Goal: Check status

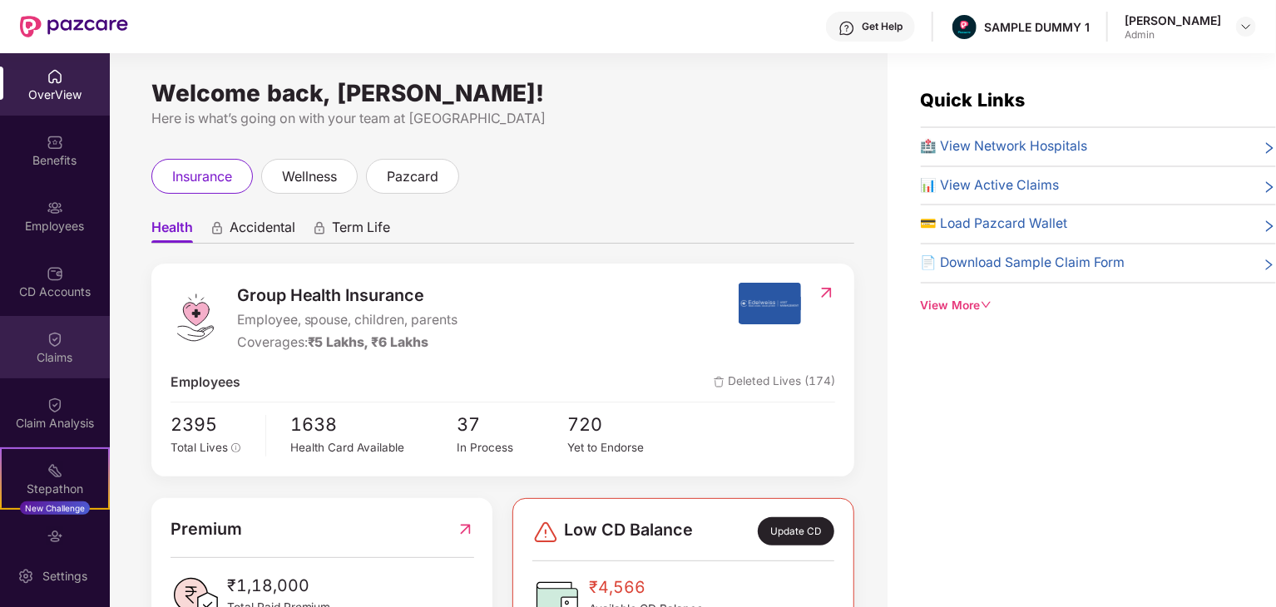
click at [67, 360] on div "Claims" at bounding box center [55, 357] width 110 height 17
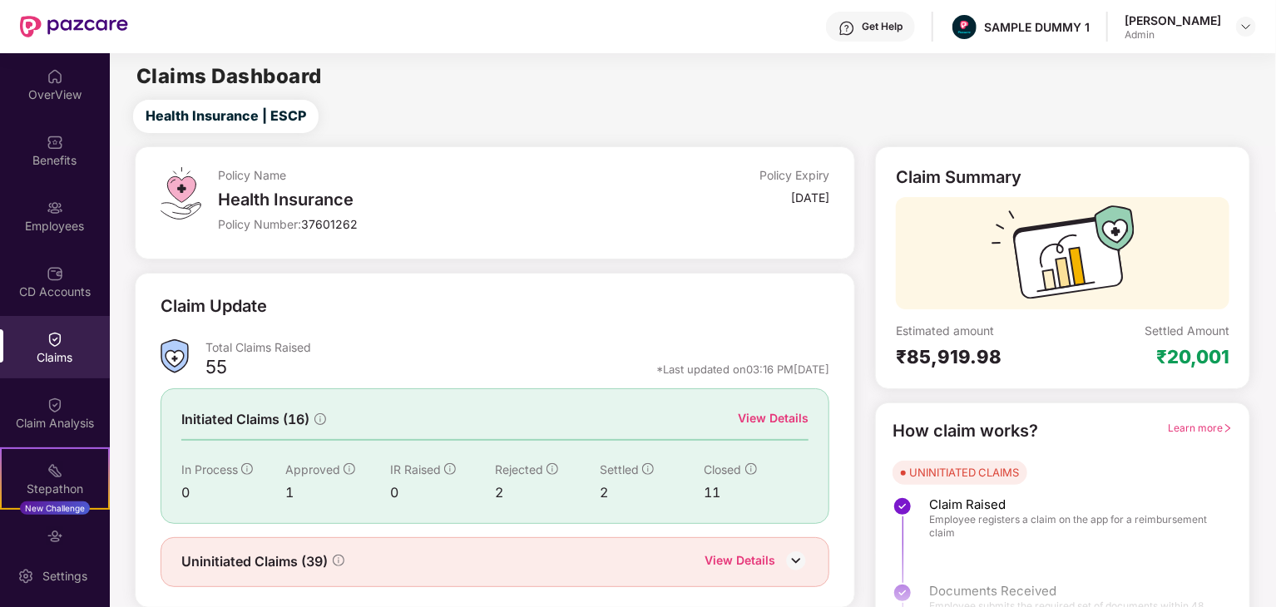
click at [793, 413] on div "View Details" at bounding box center [773, 418] width 71 height 18
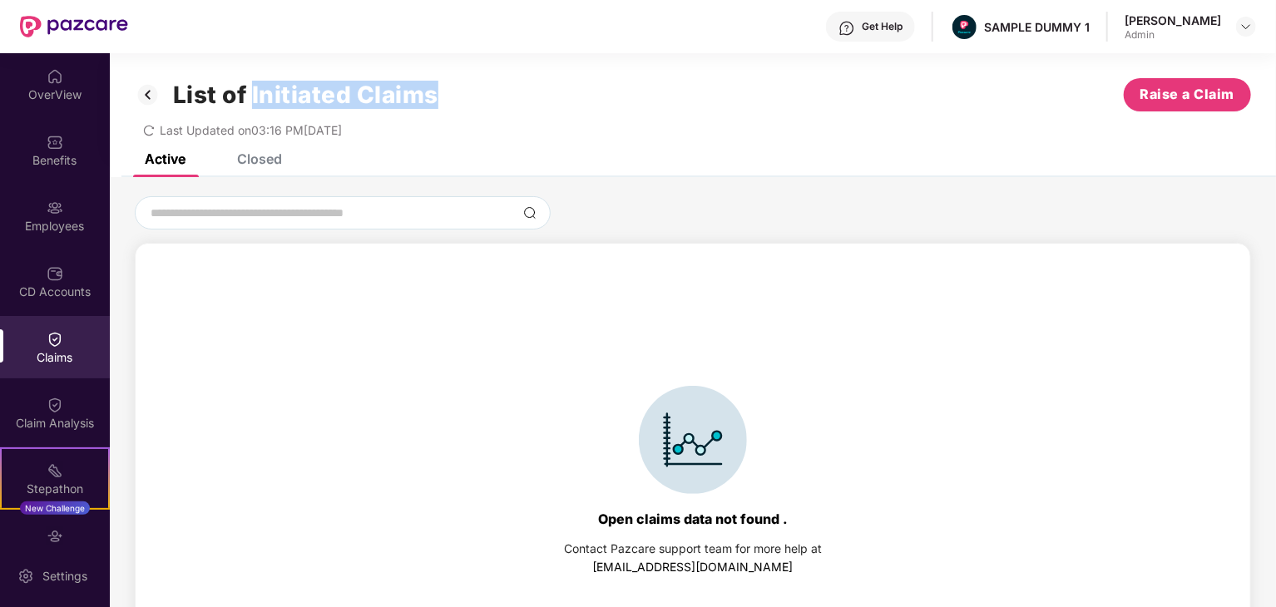
drag, startPoint x: 252, startPoint y: 94, endPoint x: 452, endPoint y: 91, distance: 200.5
click at [452, 91] on div "List of Initiated Claims Raise a Claim" at bounding box center [693, 94] width 1116 height 33
click at [273, 101] on h1 "List of Initiated Claims" at bounding box center [305, 95] width 265 height 28
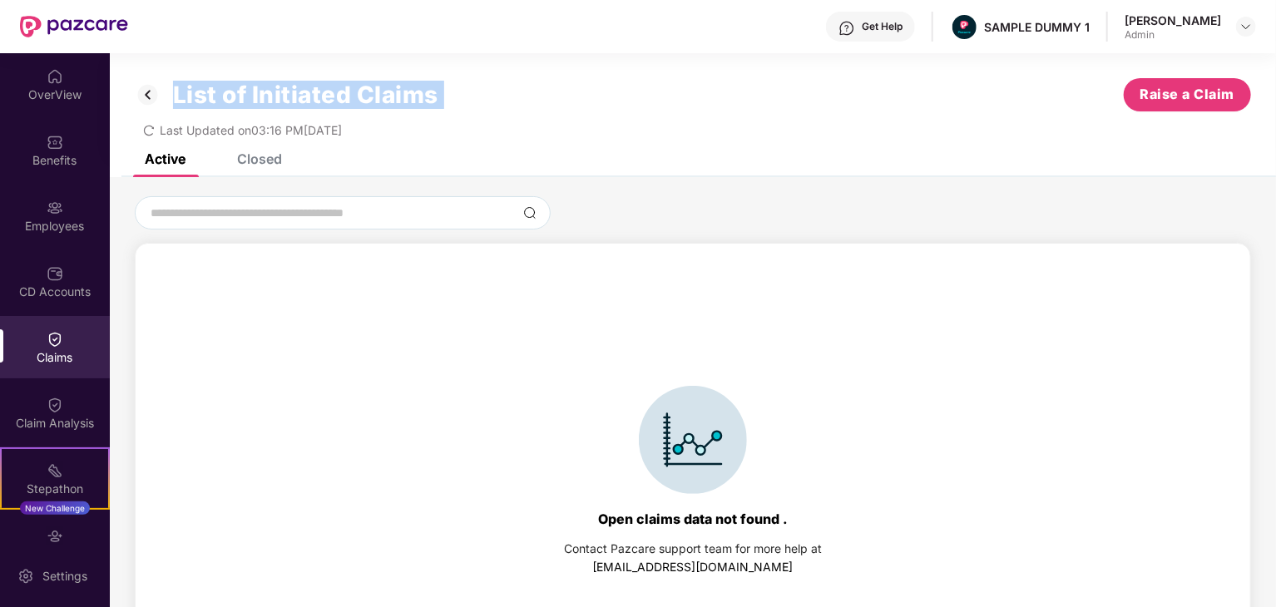
click at [317, 92] on h1 "List of Initiated Claims" at bounding box center [305, 95] width 265 height 28
click at [289, 164] on div "Active Closed" at bounding box center [693, 165] width 1166 height 23
click at [256, 167] on div "Closed" at bounding box center [247, 159] width 70 height 37
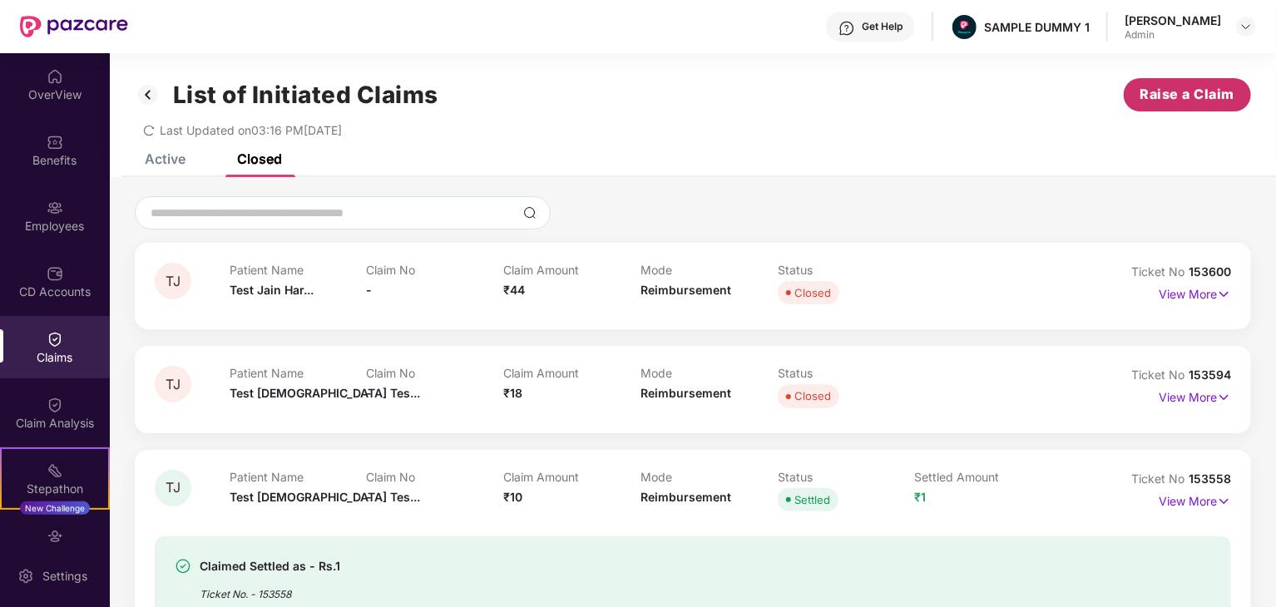
click at [1201, 87] on span "Raise a Claim" at bounding box center [1187, 94] width 95 height 21
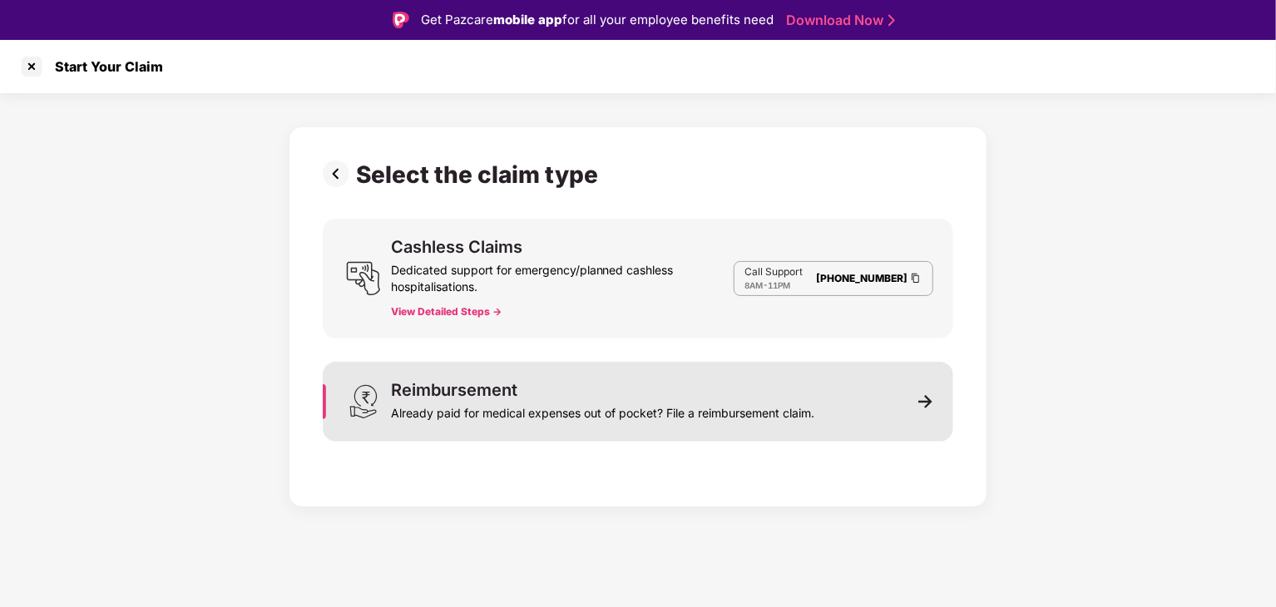
click at [809, 403] on div "Already paid for medical expenses out of pocket? File a reimbursement claim." at bounding box center [602, 409] width 423 height 23
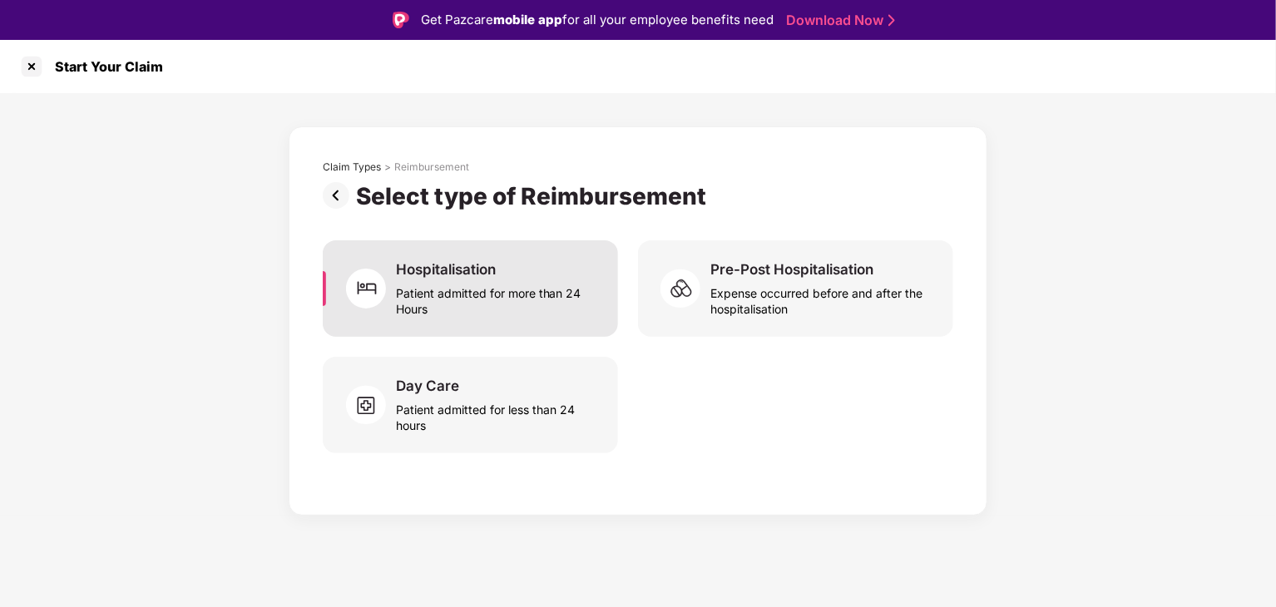
click at [546, 284] on div "Patient admitted for more than 24 Hours" at bounding box center [497, 298] width 202 height 38
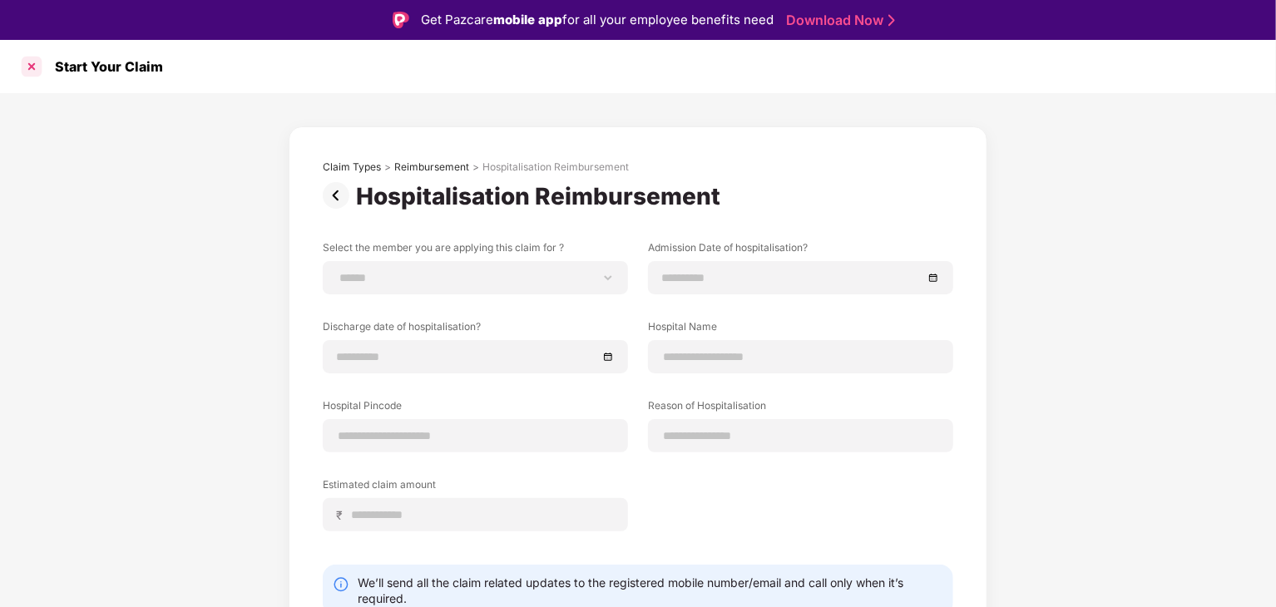
click at [32, 70] on div at bounding box center [31, 66] width 27 height 27
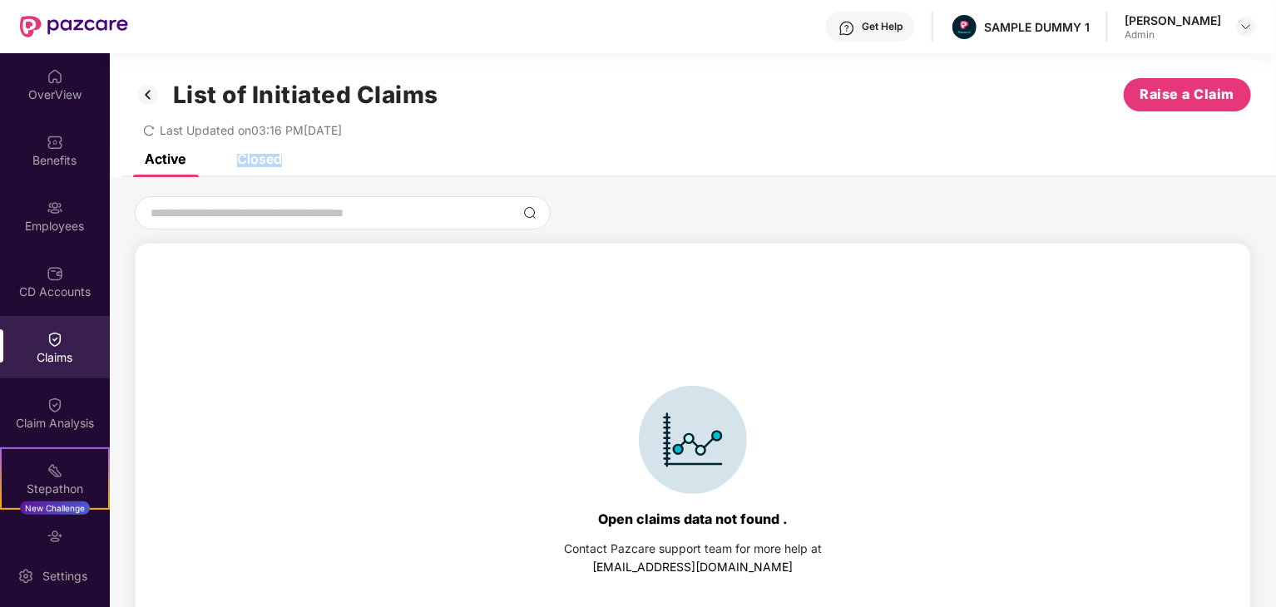
drag, startPoint x: 235, startPoint y: 154, endPoint x: 319, endPoint y: 160, distance: 84.2
click at [319, 160] on div "Active Closed" at bounding box center [693, 165] width 1166 height 23
drag, startPoint x: 285, startPoint y: 157, endPoint x: 134, endPoint y: 164, distance: 151.5
click at [134, 164] on div "Active Closed" at bounding box center [693, 165] width 1166 height 23
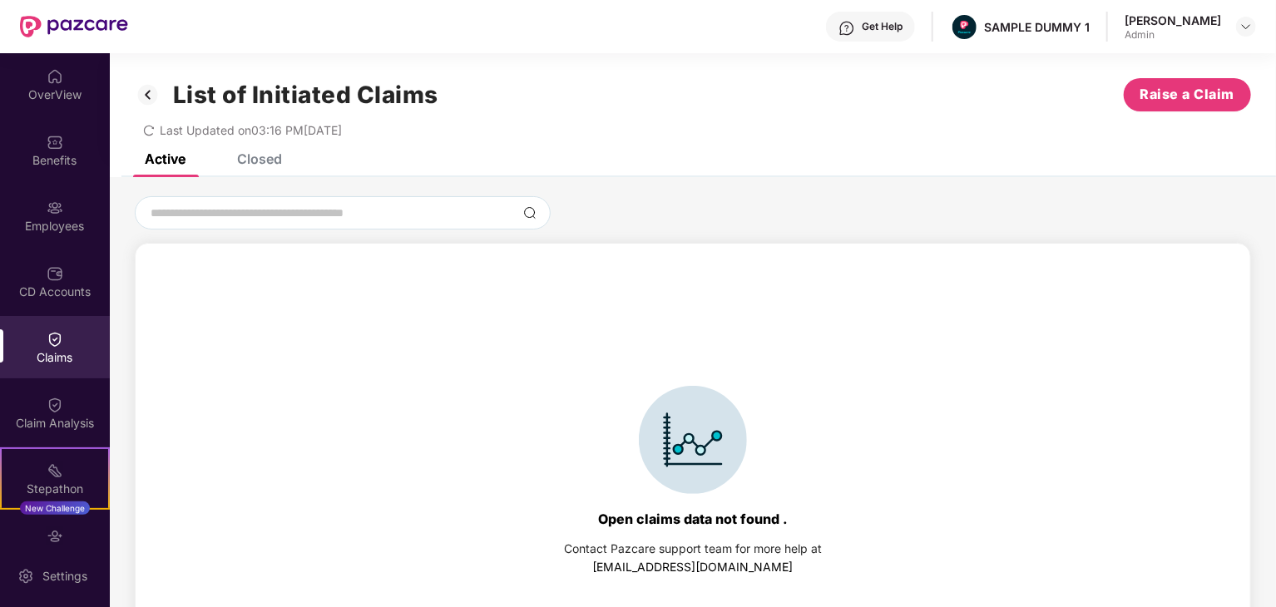
click at [417, 131] on div "Last Updated on 03:16 PM[DATE]" at bounding box center [693, 124] width 1116 height 26
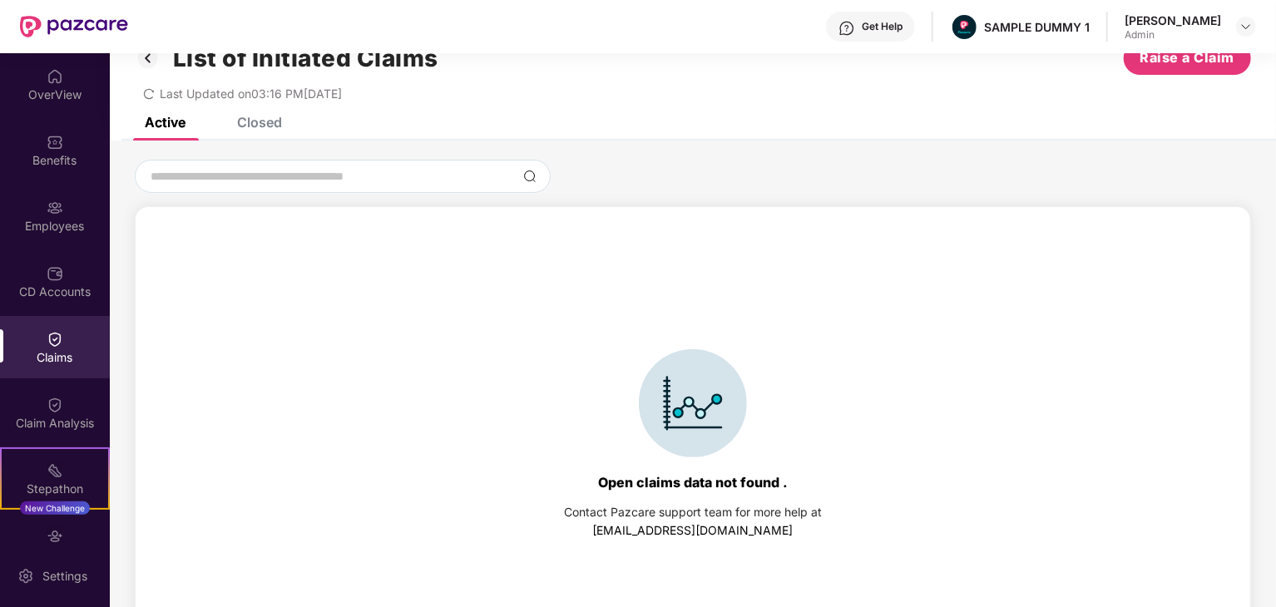
scroll to position [77, 0]
